Goal: Find specific fact: Find specific fact

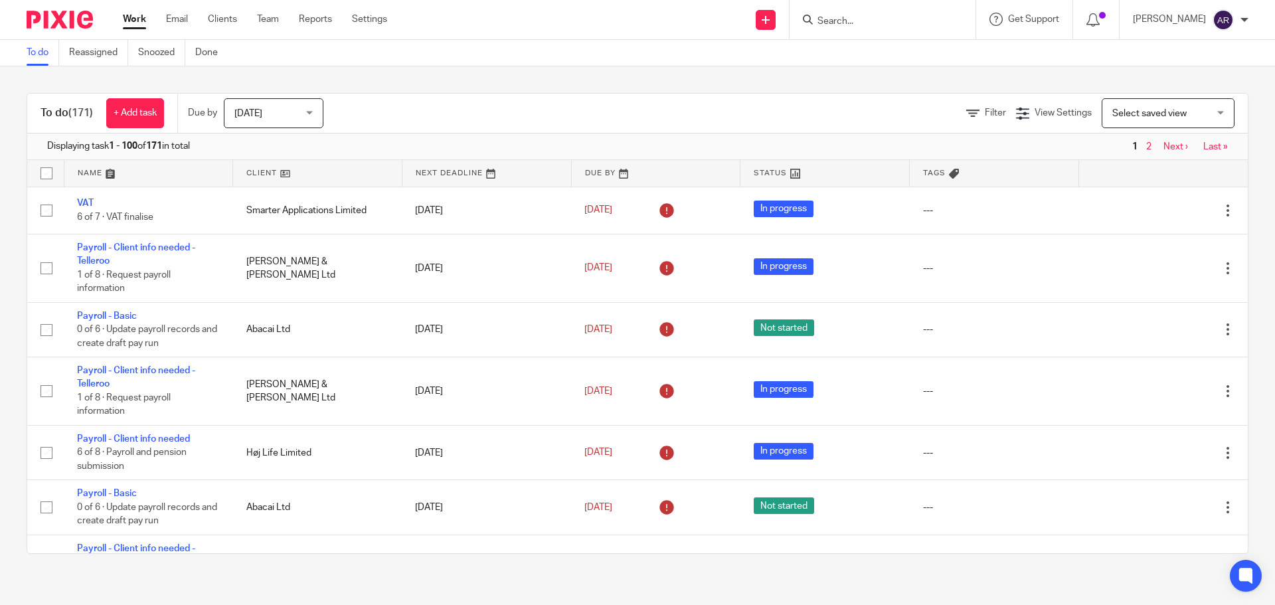
click at [222, 20] on link "Clients" at bounding box center [222, 19] width 29 height 13
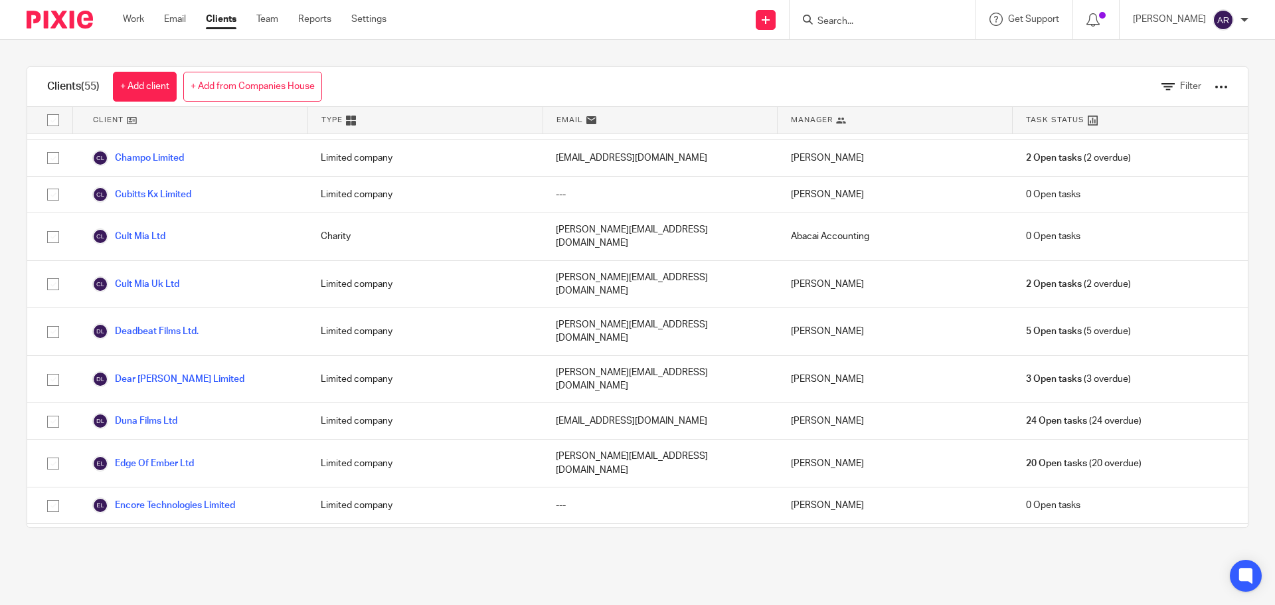
scroll to position [266, 0]
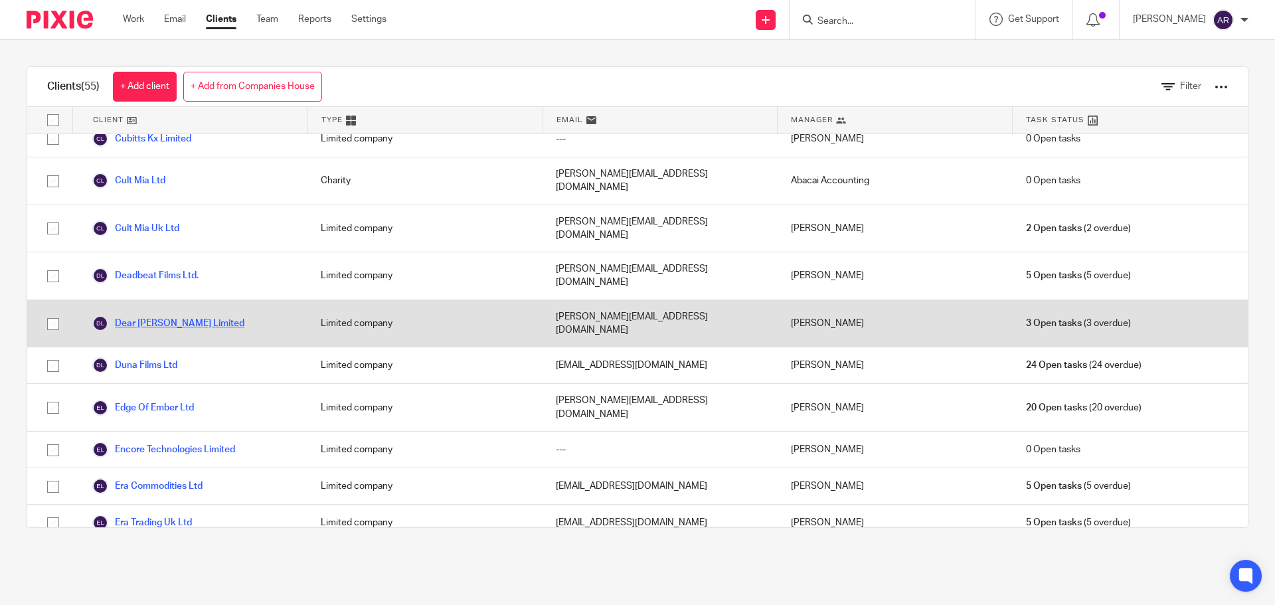
click at [178, 316] on link "Dear [PERSON_NAME] Limited" at bounding box center [168, 324] width 152 height 16
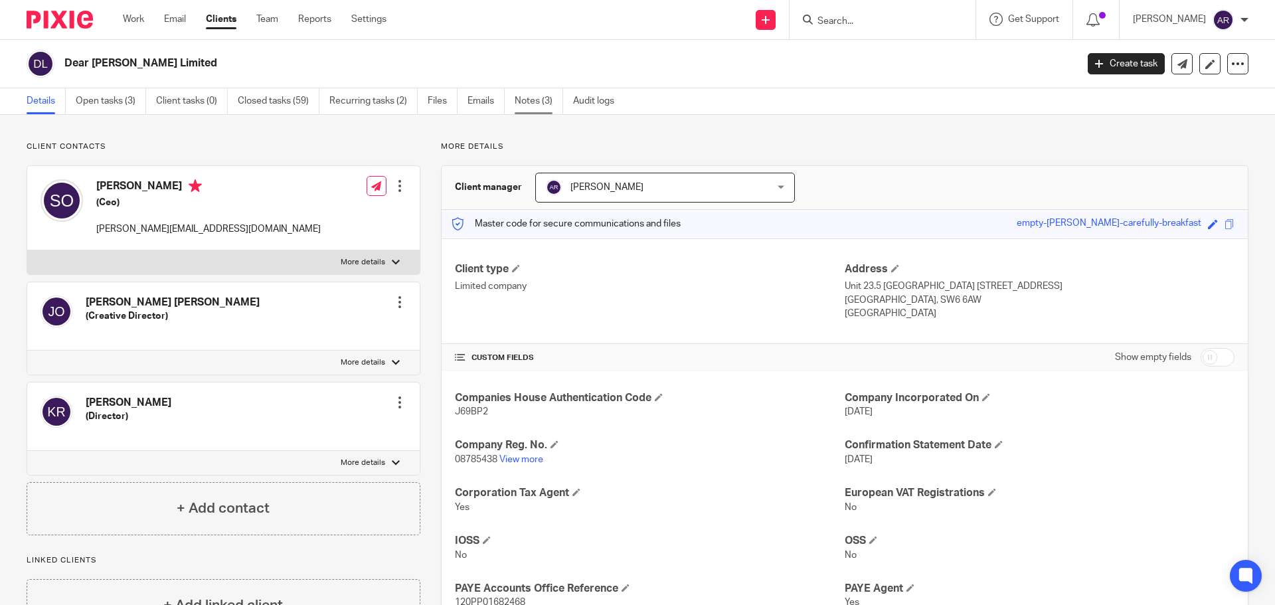
click at [531, 104] on link "Notes (3)" at bounding box center [539, 101] width 48 height 26
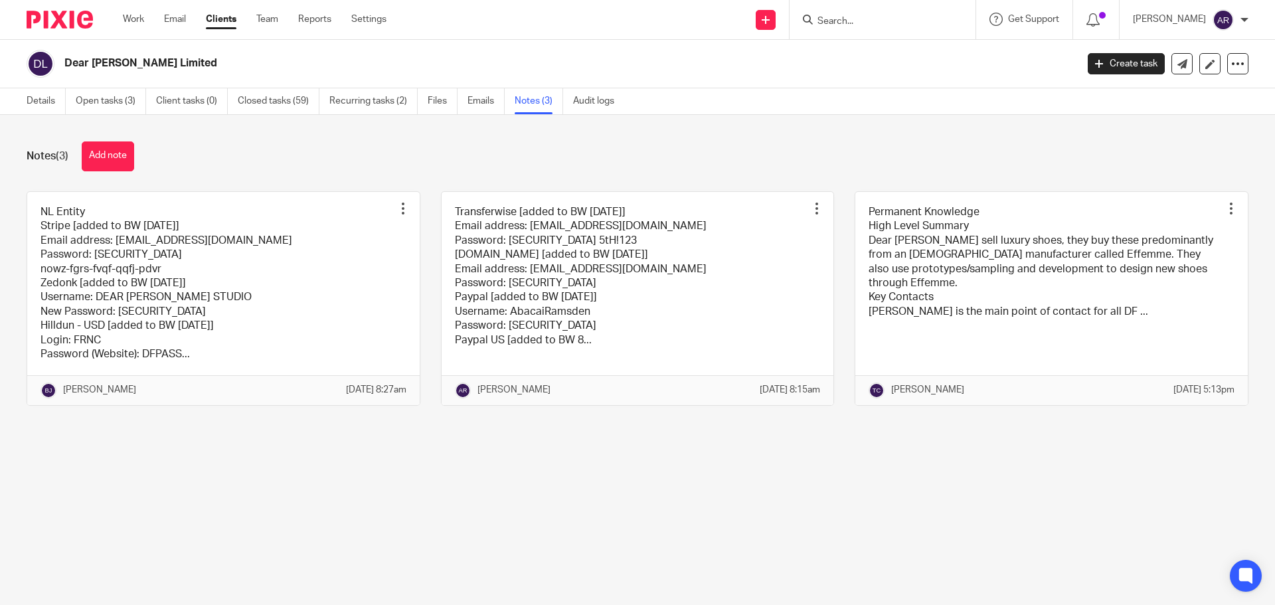
click at [323, 318] on link at bounding box center [223, 298] width 393 height 213
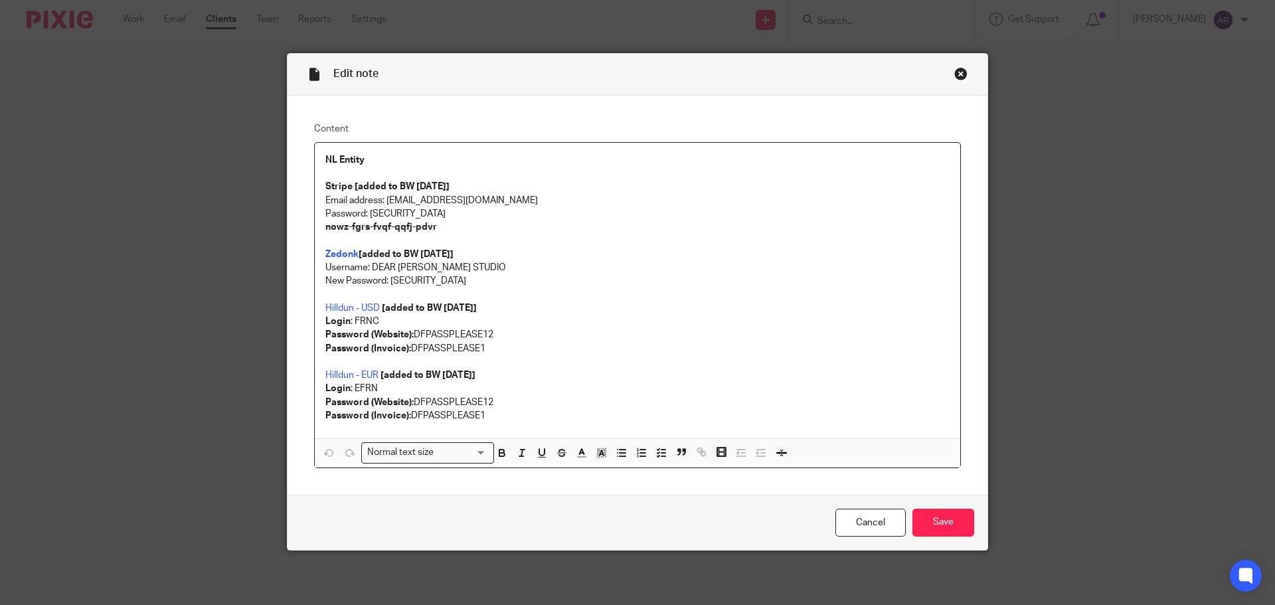
click at [954, 71] on div "Close this dialog window" at bounding box center [960, 73] width 13 height 13
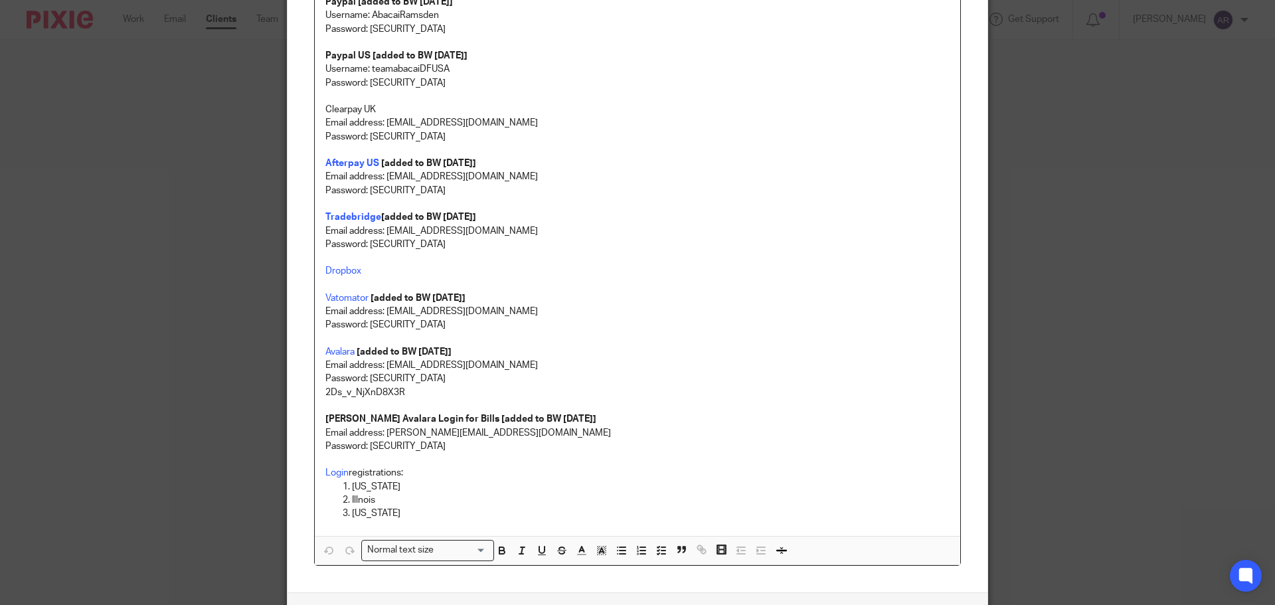
scroll to position [332, 0]
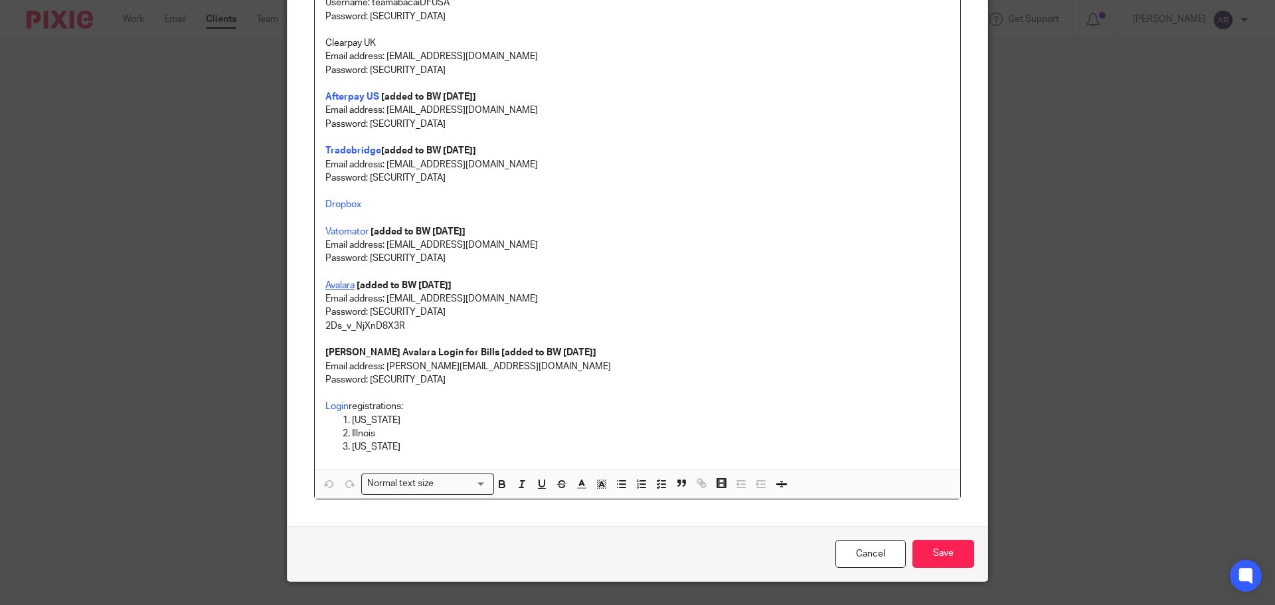
click at [331, 285] on link "Avalara" at bounding box center [339, 285] width 29 height 9
click at [378, 313] on link "[URL][DOMAIN_NAME]" at bounding box center [416, 310] width 95 height 13
click at [400, 248] on p "Email address: [EMAIL_ADDRESS][DOMAIN_NAME]" at bounding box center [637, 244] width 624 height 13
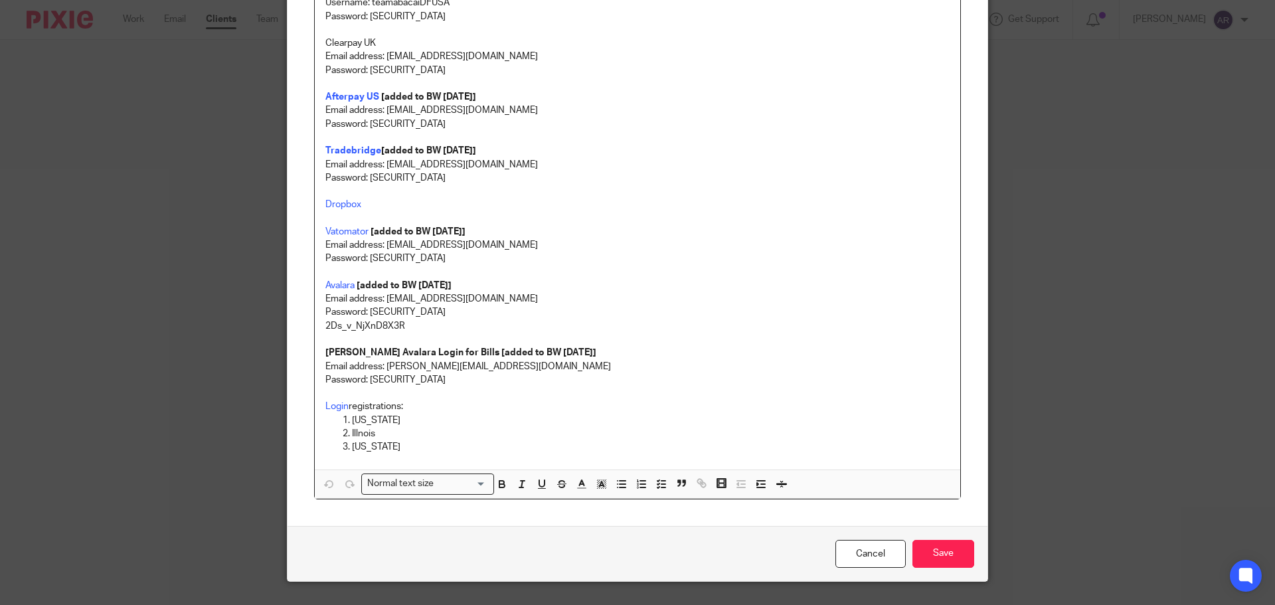
click at [423, 300] on p "Email address: [EMAIL_ADDRESS][DOMAIN_NAME]" at bounding box center [637, 298] width 624 height 13
click at [430, 299] on p "Email address: [EMAIL_ADDRESS][DOMAIN_NAME]" at bounding box center [637, 298] width 624 height 13
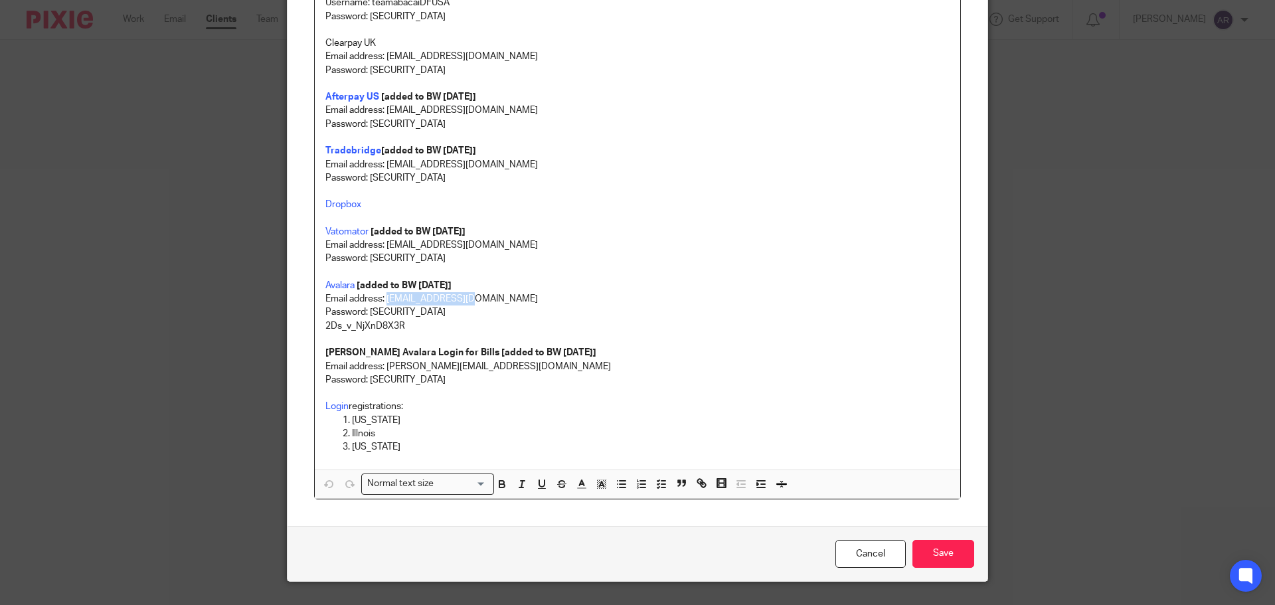
drag, startPoint x: 383, startPoint y: 299, endPoint x: 464, endPoint y: 295, distance: 81.1
click at [464, 295] on p "Email address: [EMAIL_ADDRESS][DOMAIN_NAME]" at bounding box center [637, 298] width 624 height 13
copy p "[EMAIL_ADDRESS][DOMAIN_NAME]"
click at [402, 315] on p "Password: [SECURITY_DATA]" at bounding box center [637, 312] width 624 height 13
drag, startPoint x: 408, startPoint y: 330, endPoint x: 319, endPoint y: 329, distance: 89.7
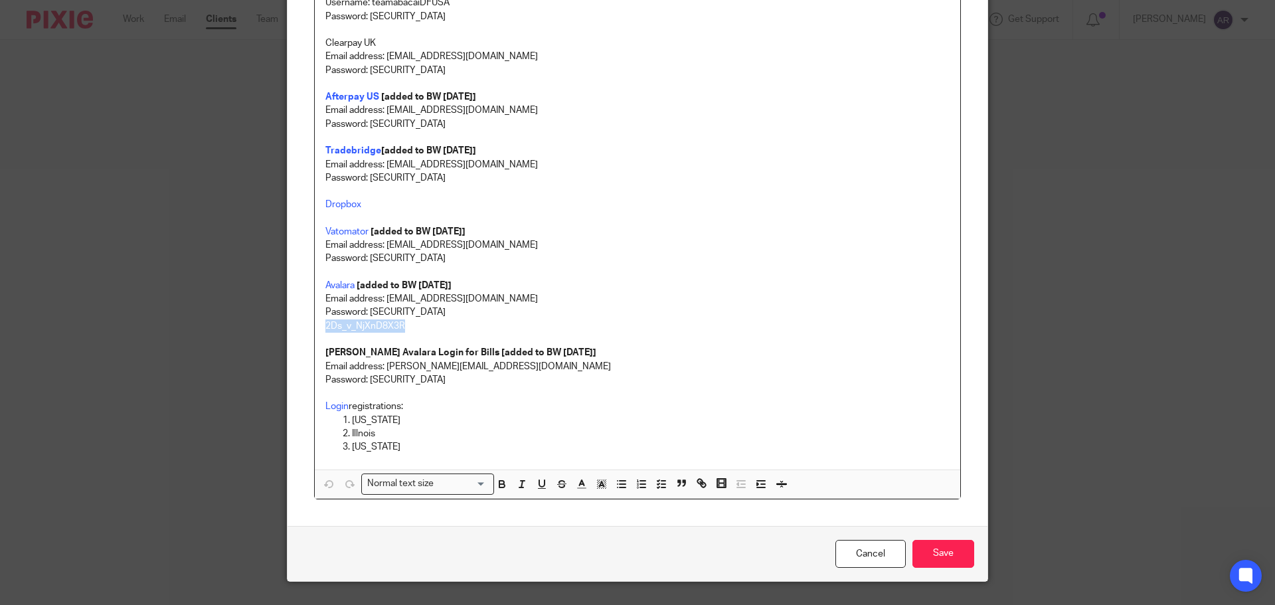
click at [319, 329] on div "Transferwise [added to BW [DATE]] Email address: [EMAIL_ADDRESS][DOMAIN_NAME] P…" at bounding box center [638, 140] width 646 height 659
copy p "2Ds_v_NjXnD8X3R"
